Goal: Navigation & Orientation: Find specific page/section

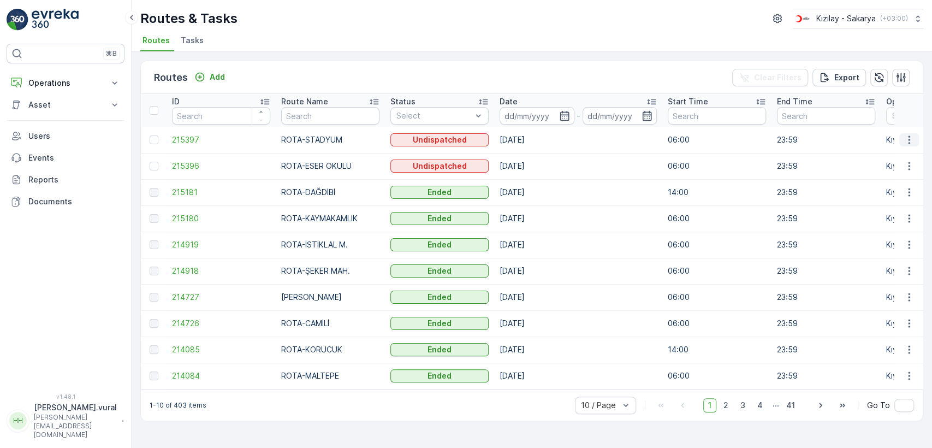
click at [914, 141] on button "button" at bounding box center [909, 139] width 20 height 13
click at [879, 219] on div "Delete" at bounding box center [889, 221] width 84 height 15
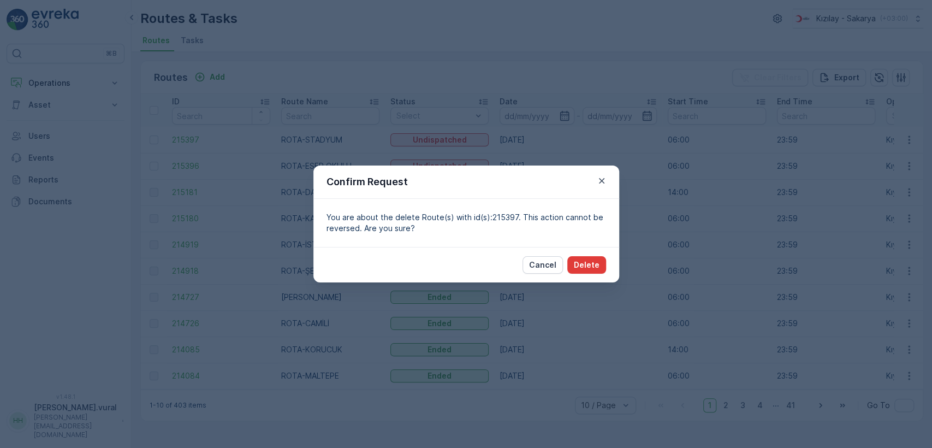
click at [595, 264] on p "Delete" at bounding box center [587, 264] width 26 height 11
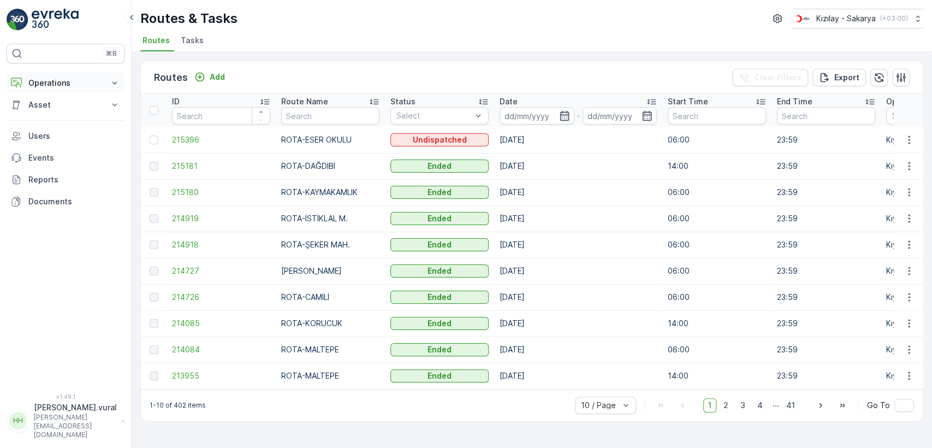
click at [84, 93] on button "Operations" at bounding box center [66, 83] width 118 height 22
click at [85, 84] on p "Operations" at bounding box center [65, 82] width 74 height 11
click at [82, 88] on p "Operations" at bounding box center [65, 82] width 74 height 11
click at [79, 97] on p "Rapor - Kızılay" at bounding box center [54, 101] width 52 height 11
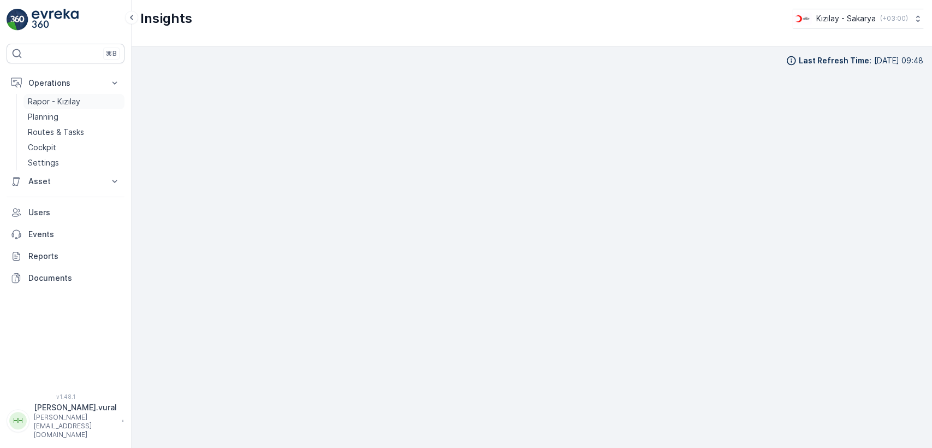
click at [85, 100] on link "Rapor - Kızılay" at bounding box center [73, 101] width 101 height 15
click at [71, 90] on button "Operations" at bounding box center [66, 83] width 118 height 22
click at [61, 102] on p "Rapor - Kızılay" at bounding box center [54, 101] width 52 height 11
click at [79, 128] on p "Routes & Tasks" at bounding box center [56, 132] width 56 height 11
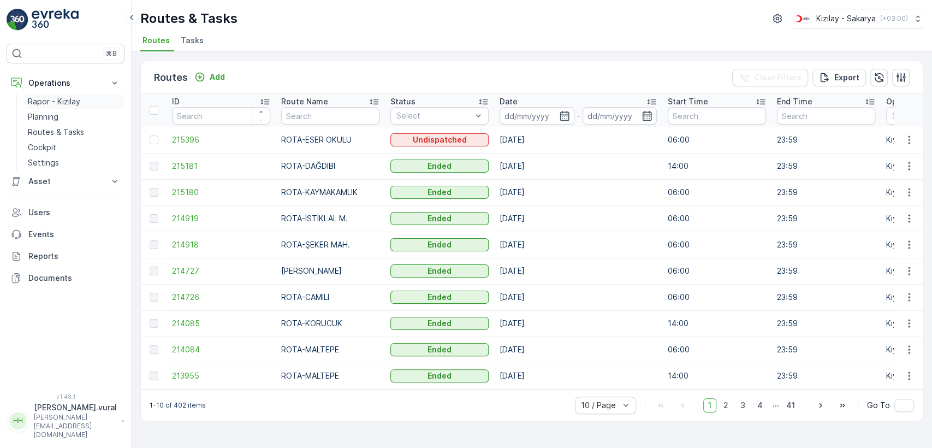
click at [73, 102] on p "Rapor - Kızılay" at bounding box center [54, 101] width 52 height 11
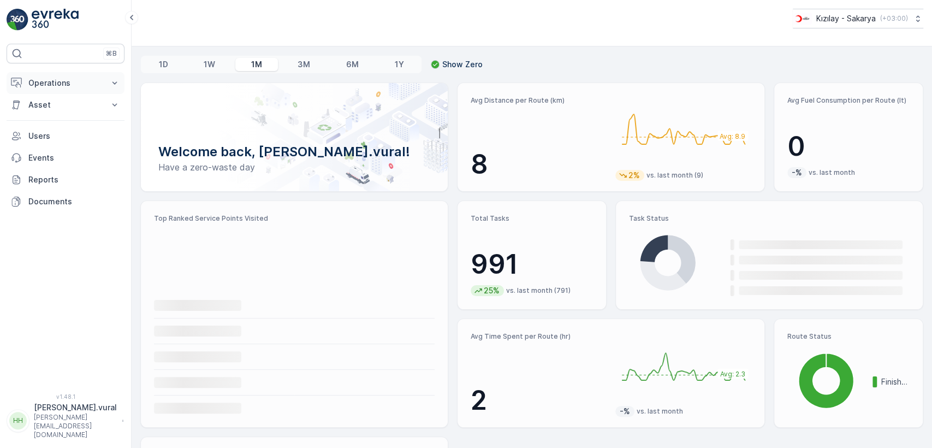
click at [75, 84] on p "Operations" at bounding box center [65, 82] width 74 height 11
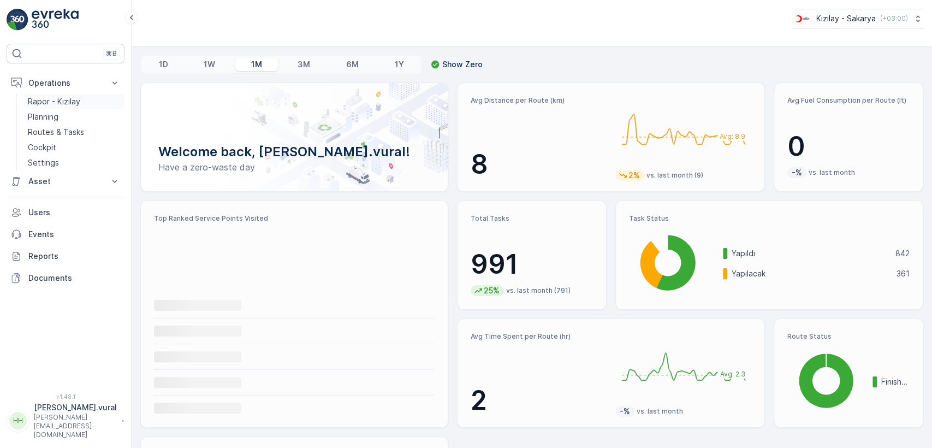
click at [61, 106] on p "Rapor - Kızılay" at bounding box center [54, 101] width 52 height 11
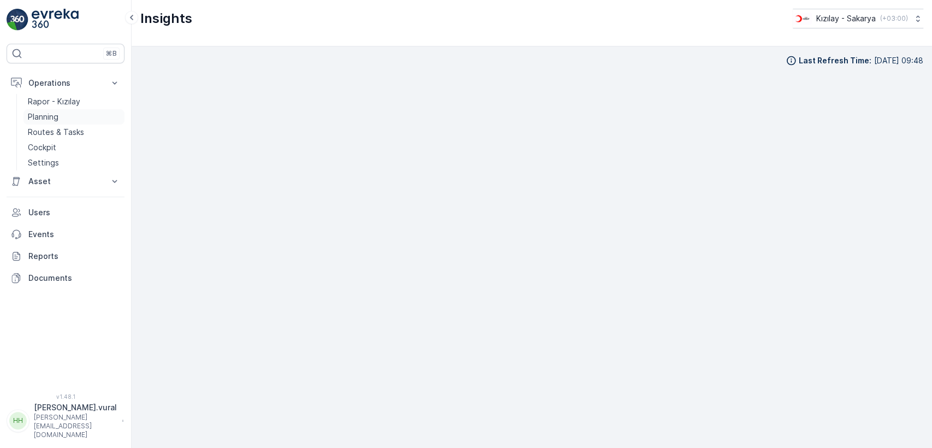
click at [44, 110] on link "Planning" at bounding box center [73, 116] width 101 height 15
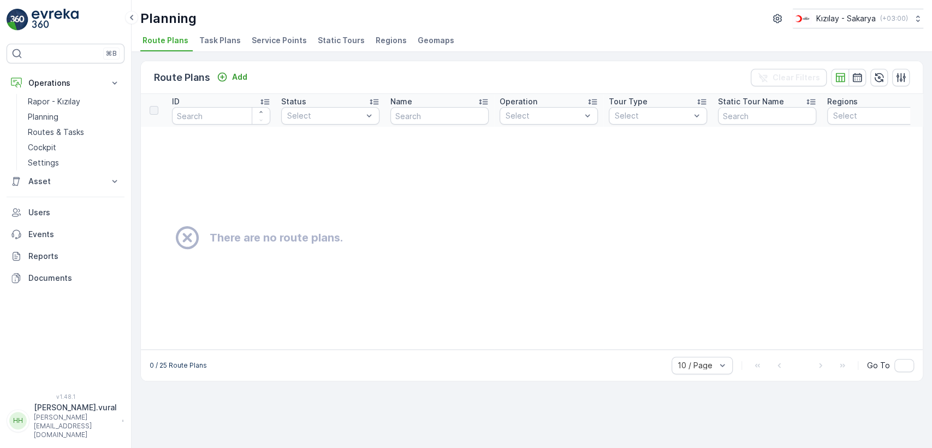
drag, startPoint x: 44, startPoint y: 110, endPoint x: 314, endPoint y: 135, distance: 271.9
click at [314, 135] on td "There are no route plans." at bounding box center [590, 238] width 899 height 222
click at [80, 127] on p "Routes & Tasks" at bounding box center [56, 132] width 56 height 11
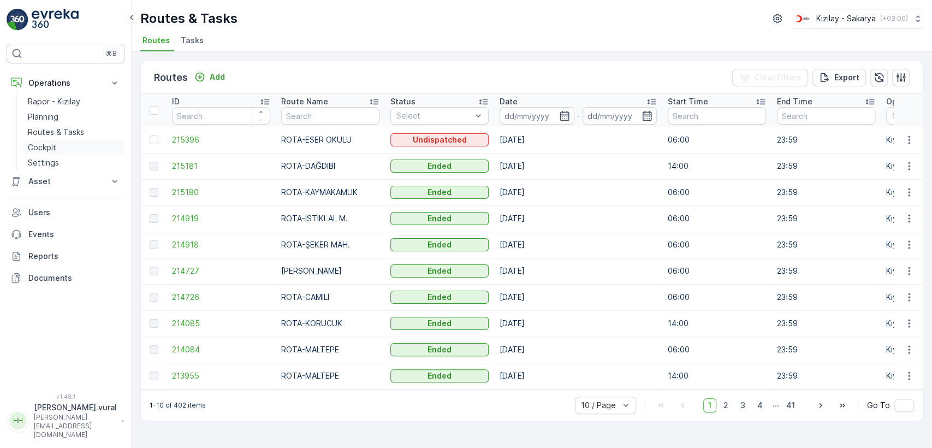
click at [86, 147] on link "Cockpit" at bounding box center [73, 147] width 101 height 15
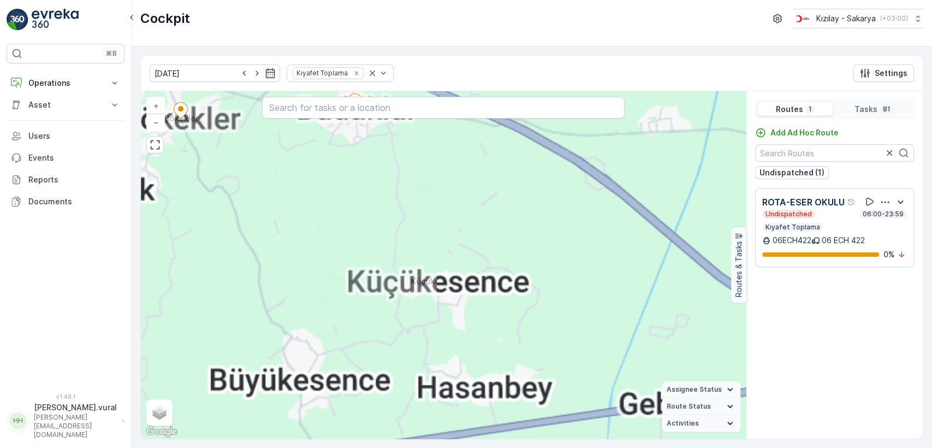
drag, startPoint x: 338, startPoint y: 232, endPoint x: 399, endPoint y: 258, distance: 66.3
click at [397, 259] on div "3 3 4 4 3 3 2 4 3 5 3 6 3 3 3 3 5 + − Satellite Roadmap Terrain Hybrid Leaflet …" at bounding box center [443, 264] width 605 height 347
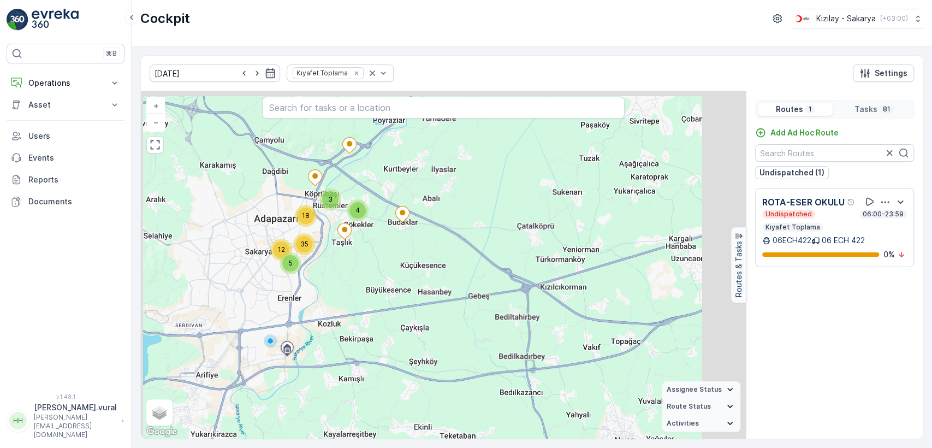
drag, startPoint x: 258, startPoint y: 241, endPoint x: 354, endPoint y: 251, distance: 96.6
click at [349, 253] on div "3 4 18 5 35 12 + − Satellite Roadmap Terrain Hybrid Leaflet Keyboard shortcuts …" at bounding box center [443, 264] width 605 height 347
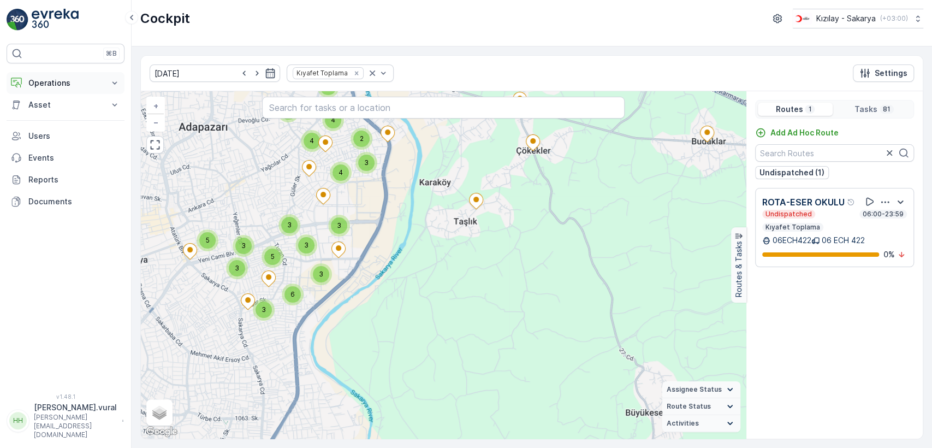
click at [79, 77] on p "Operations" at bounding box center [65, 82] width 74 height 11
click at [64, 109] on link "Planning" at bounding box center [73, 116] width 101 height 15
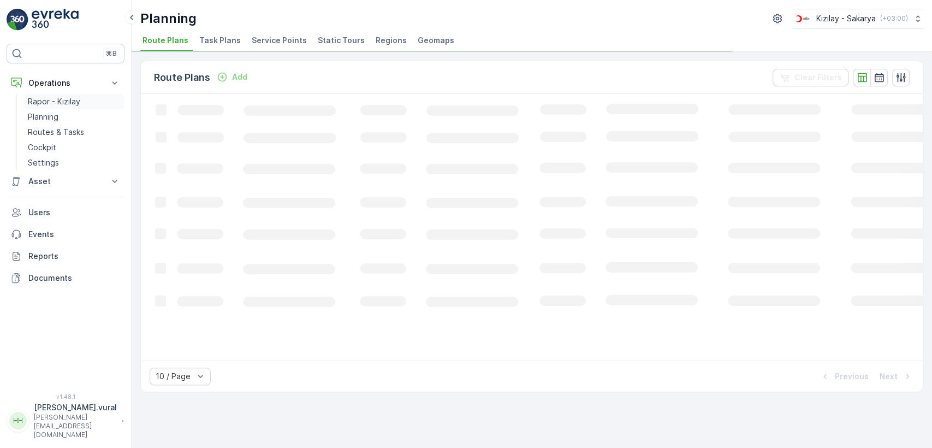
click at [65, 101] on p "Rapor - Kızılay" at bounding box center [54, 101] width 52 height 11
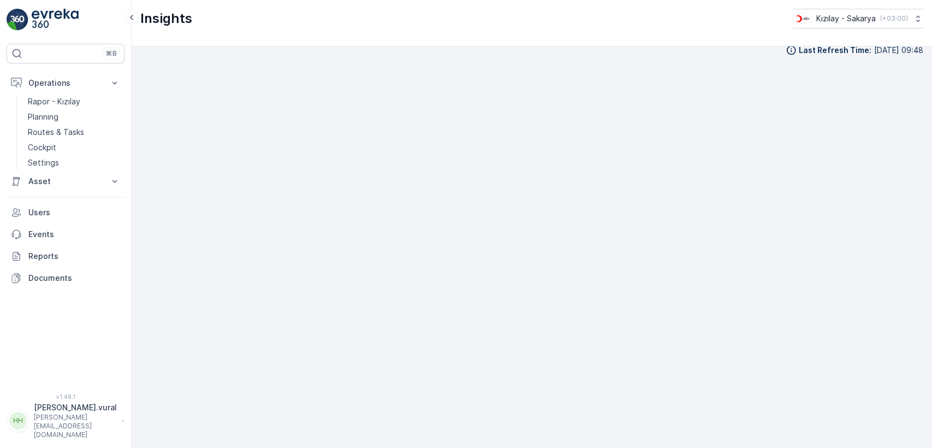
scroll to position [12, 0]
